Goal: Information Seeking & Learning: Learn about a topic

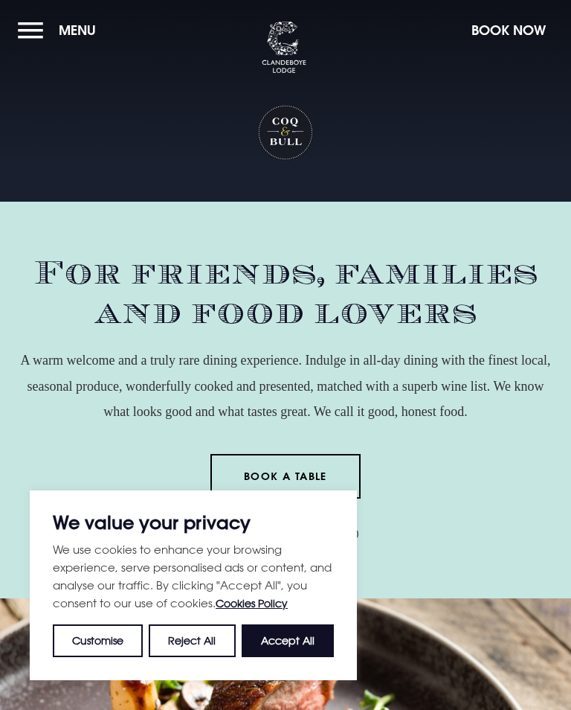
click at [288, 637] on button "Accept All" at bounding box center [288, 640] width 92 height 33
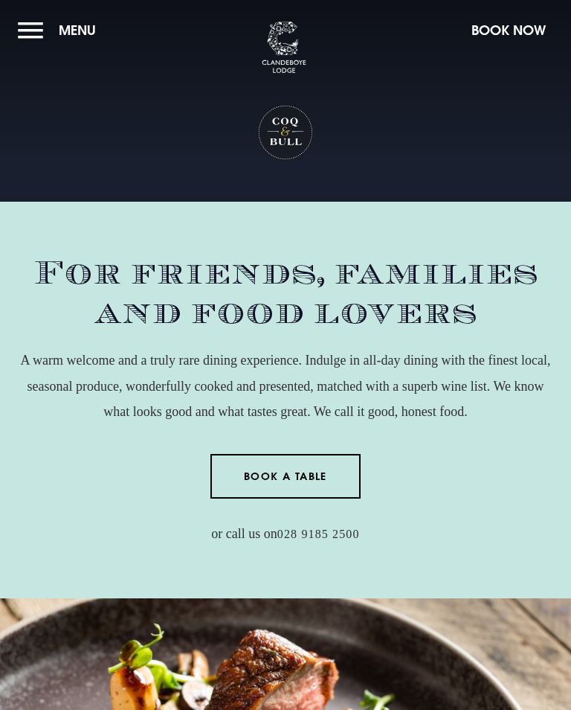
checkbox input "true"
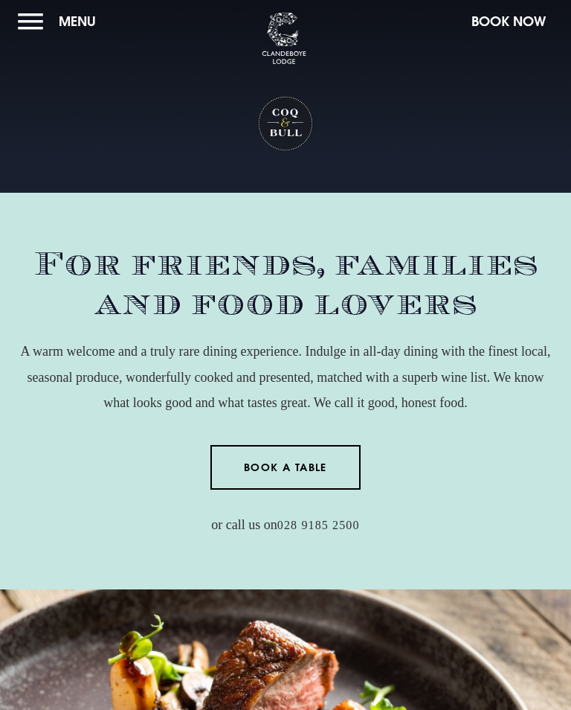
scroll to position [4, 0]
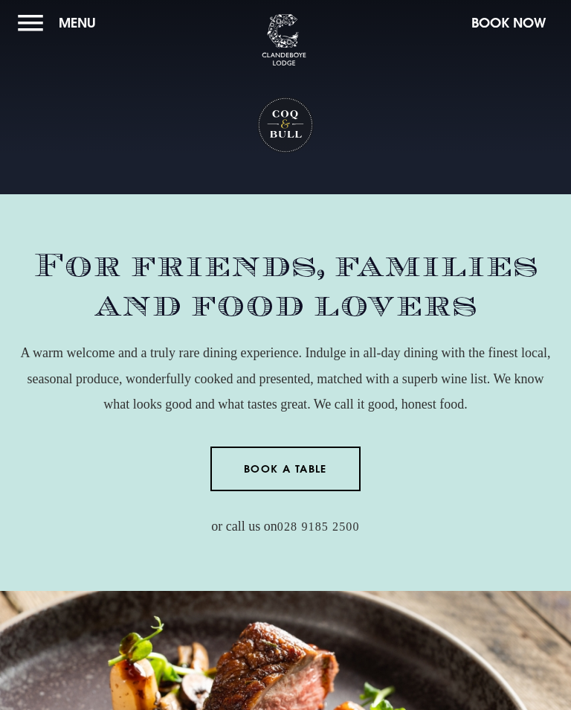
click at [29, 30] on button "Menu" at bounding box center [61, 23] width 86 height 32
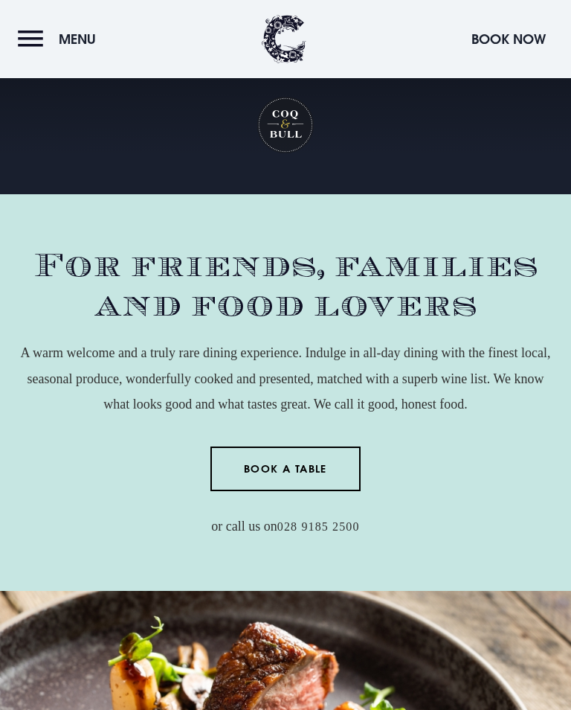
scroll to position [1517, 0]
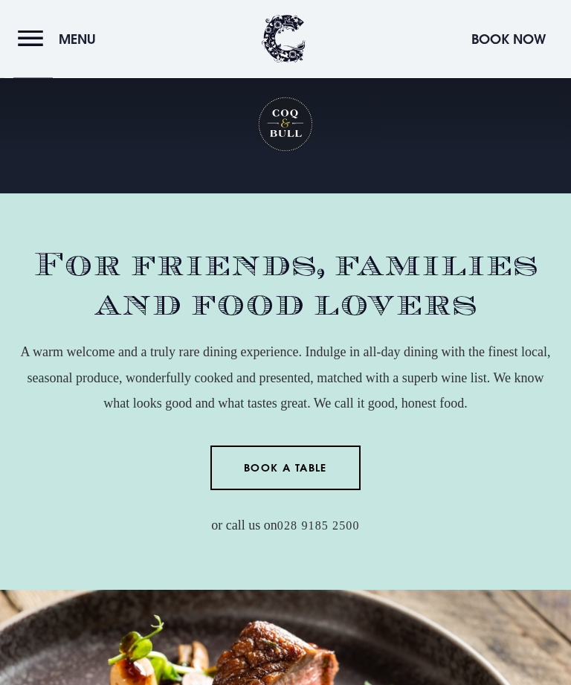
scroll to position [943, 0]
click at [31, 37] on button "Menu" at bounding box center [61, 39] width 86 height 32
